Goal: Task Accomplishment & Management: Complete application form

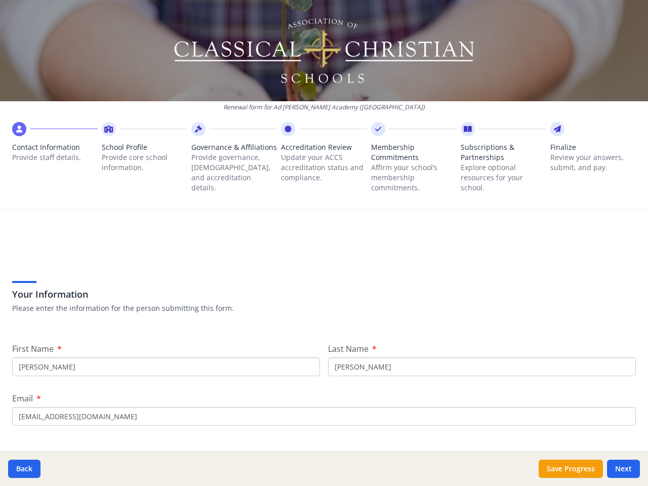
click at [324, 243] on div "Your Information Please enter the information for the person submitting this fo…" at bounding box center [323, 283] width 623 height 86
click at [54, 150] on span "Contact Information" at bounding box center [54, 147] width 85 height 10
click at [143, 155] on p "Provide core school information." at bounding box center [144, 162] width 85 height 20
click at [231, 165] on p "Provide governance, [DEMOGRAPHIC_DATA], and accreditation details." at bounding box center [233, 172] width 85 height 40
click at [319, 160] on p "Update your ACCS accreditation status and compliance." at bounding box center [323, 167] width 85 height 30
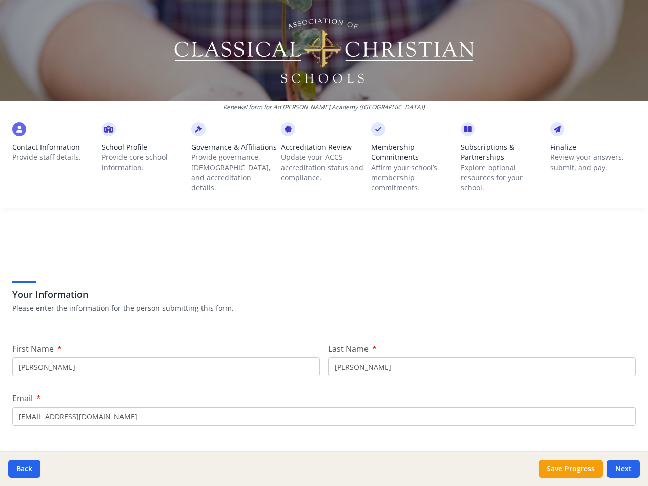
click at [408, 165] on p "Affirm your school’s membership commitments." at bounding box center [413, 177] width 85 height 30
click at [496, 165] on p "Explore optional resources for your school." at bounding box center [502, 177] width 85 height 30
click at [584, 155] on p "Review your answers, submit, and pay." at bounding box center [592, 162] width 85 height 20
click at [24, 468] on button "Back" at bounding box center [24, 468] width 32 height 18
click at [570, 468] on button "Save Progress" at bounding box center [570, 468] width 64 height 18
